Goal: Task Accomplishment & Management: Complete application form

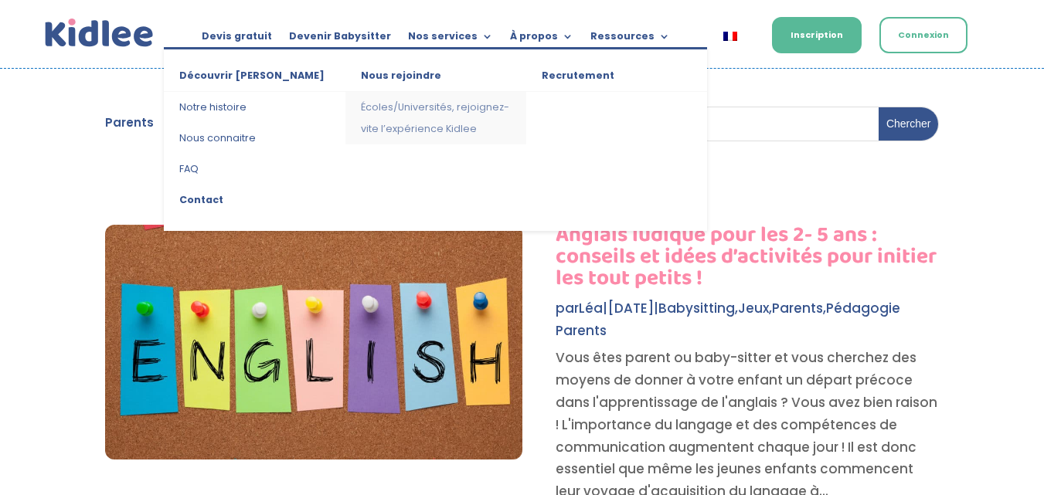
click at [483, 107] on link "Écoles/Universités, rejoignez-vite l’expérience Kidlee" at bounding box center [435, 118] width 181 height 53
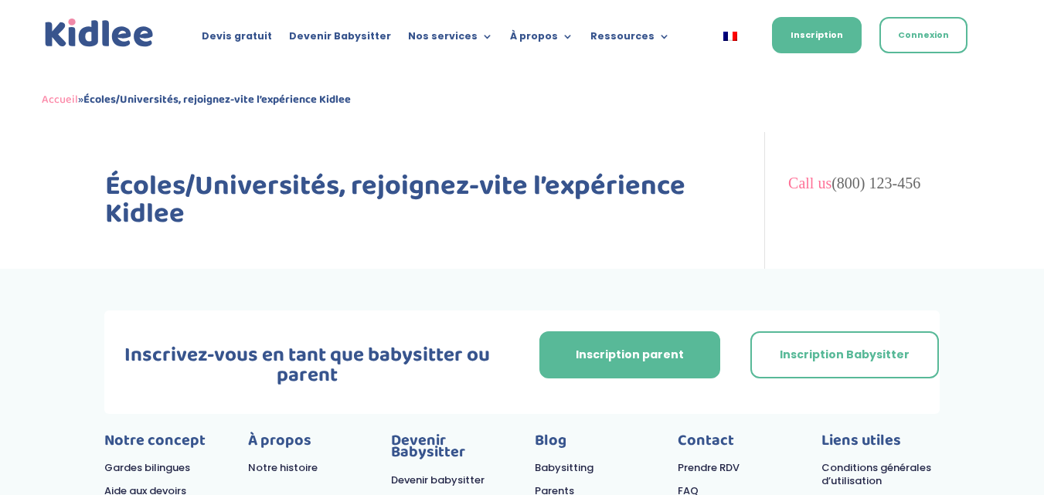
click at [373, 39] on link "Devenir Babysitter" at bounding box center [340, 34] width 102 height 17
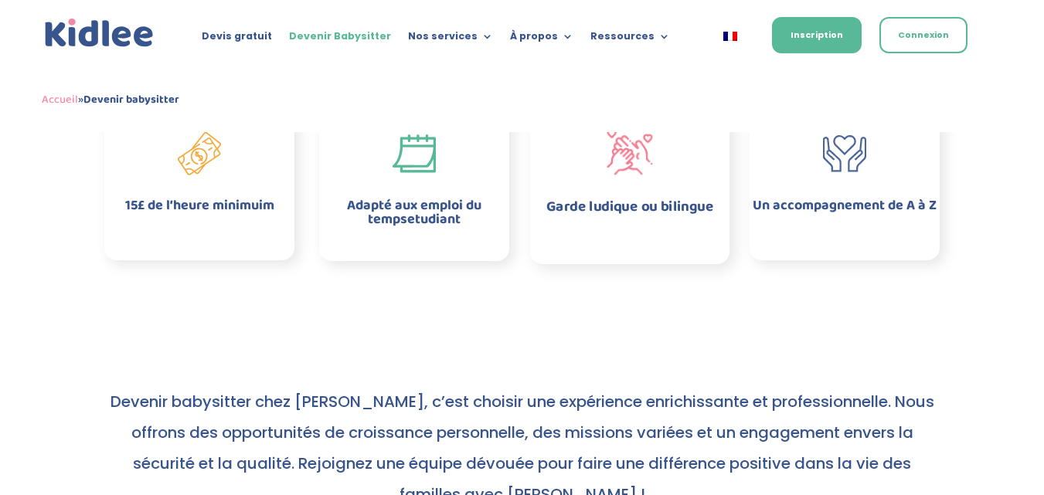
scroll to position [565, 0]
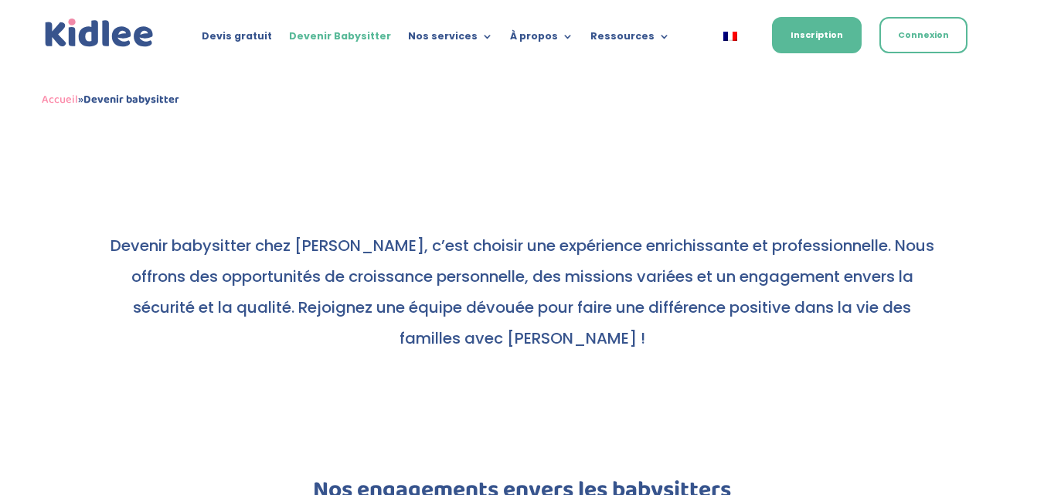
click at [538, 239] on p "Devenir babysitter chez [PERSON_NAME], c’est choisir une expérience enrichissan…" at bounding box center [522, 292] width 834 height 124
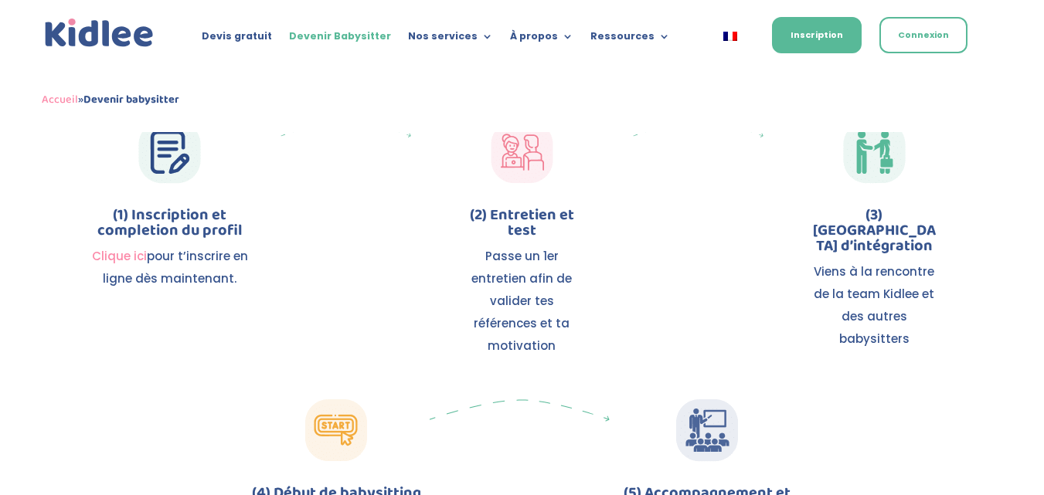
scroll to position [1749, 0]
